Goal: Task Accomplishment & Management: Manage account settings

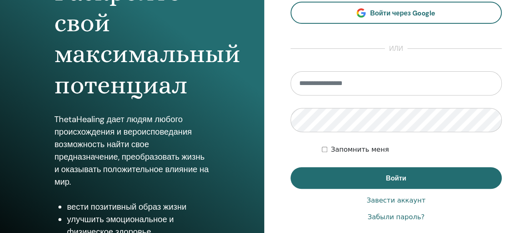
scroll to position [167, 0]
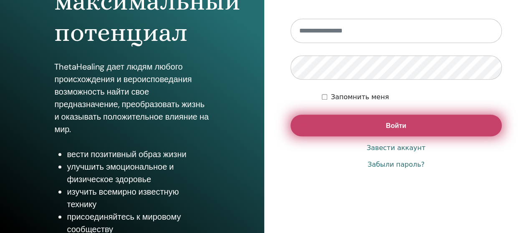
type input "**********"
click at [396, 126] on font "Войти" at bounding box center [396, 125] width 20 height 9
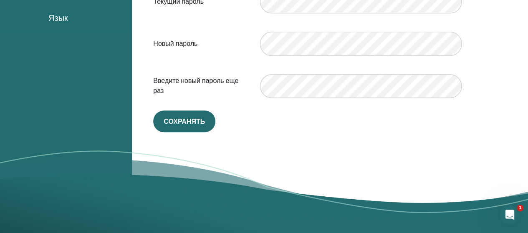
scroll to position [227, 0]
